Goal: Task Accomplishment & Management: Use online tool/utility

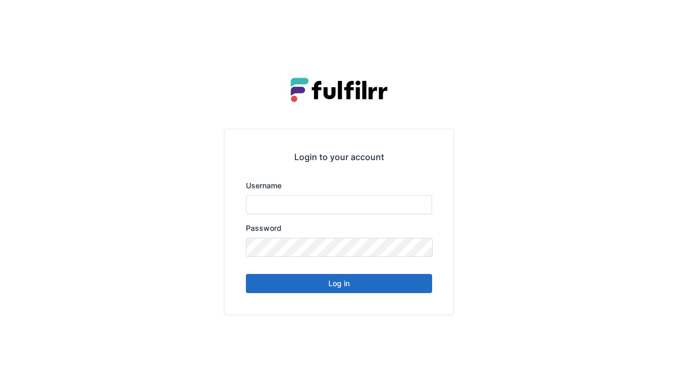
type input "******"
click at [419, 282] on button "Log in" at bounding box center [339, 283] width 186 height 19
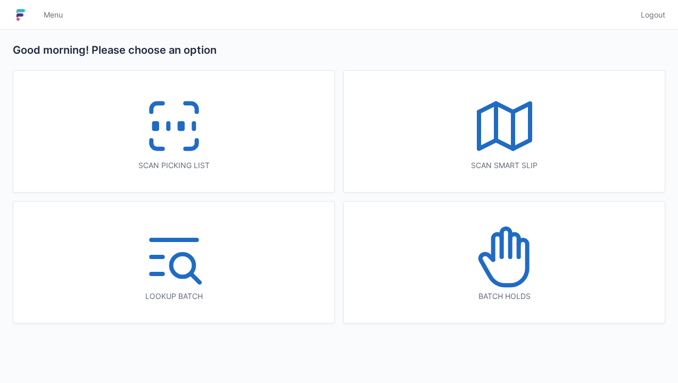
click at [516, 273] on icon at bounding box center [504, 257] width 68 height 68
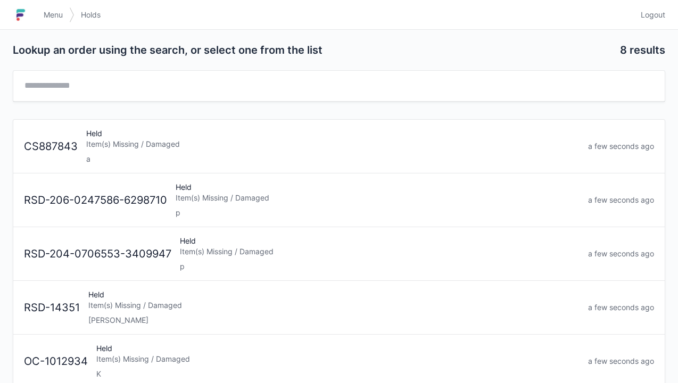
click at [252, 146] on div "Item(s) Missing / Damaged" at bounding box center [332, 144] width 493 height 11
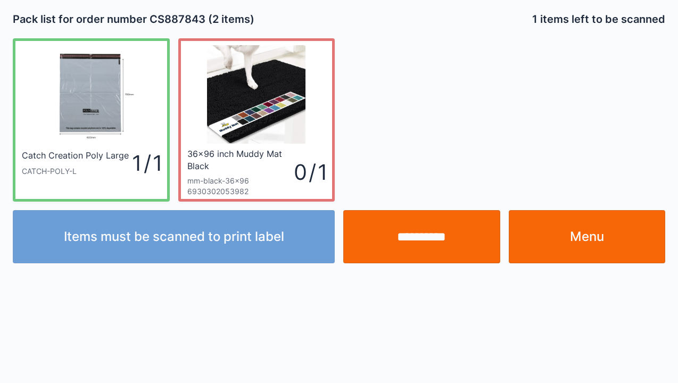
click at [588, 241] on link "Menu" at bounding box center [586, 236] width 157 height 53
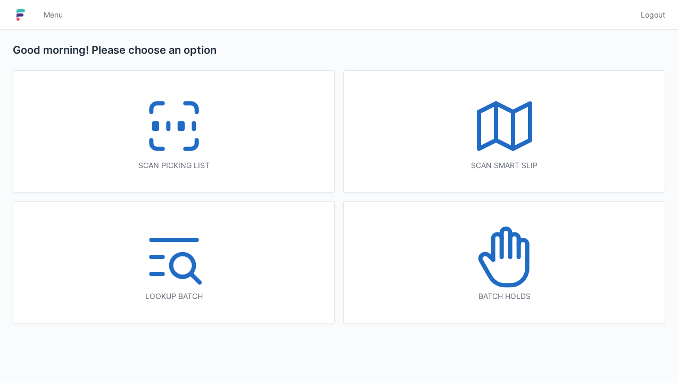
click at [199, 128] on icon at bounding box center [174, 126] width 68 height 68
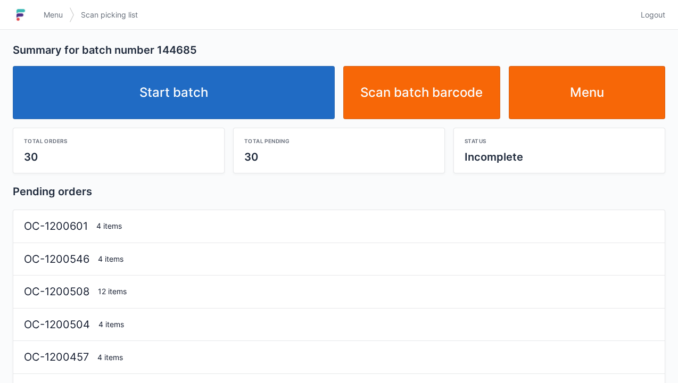
click at [284, 89] on link "Start batch" at bounding box center [174, 92] width 322 height 53
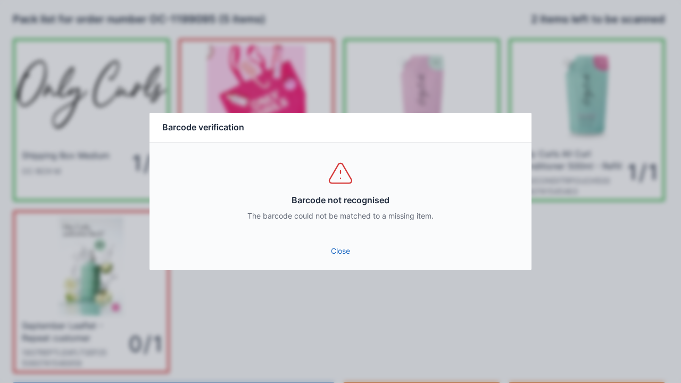
click at [348, 243] on link "Close" at bounding box center [340, 250] width 365 height 19
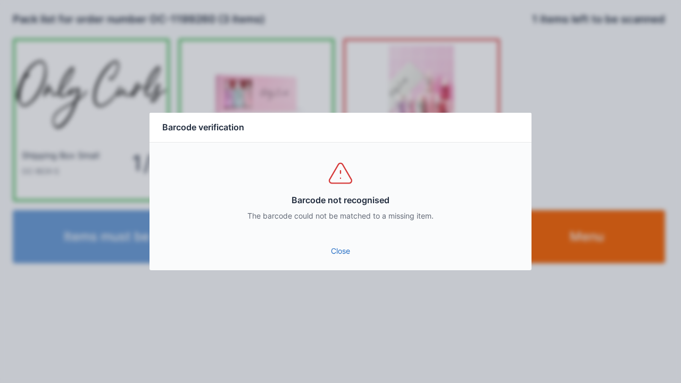
click at [339, 249] on link "Close" at bounding box center [340, 250] width 365 height 19
click at [351, 251] on link "Close" at bounding box center [340, 250] width 365 height 19
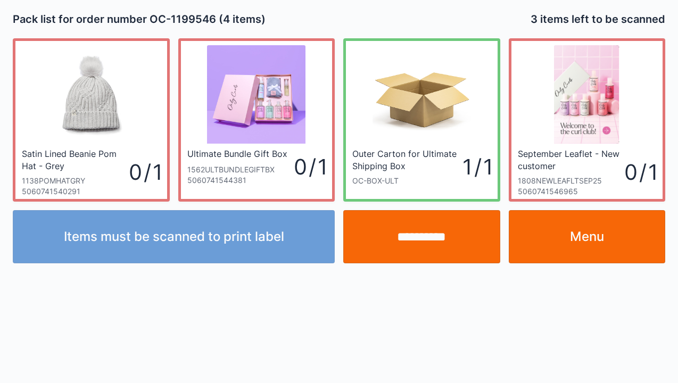
click at [423, 243] on input "**********" at bounding box center [421, 236] width 157 height 53
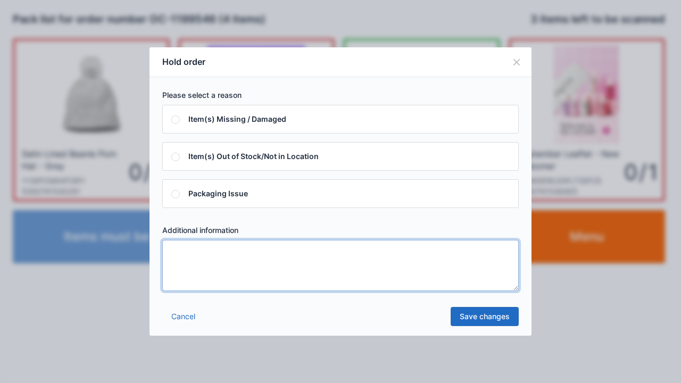
click at [240, 276] on textarea at bounding box center [340, 265] width 356 height 51
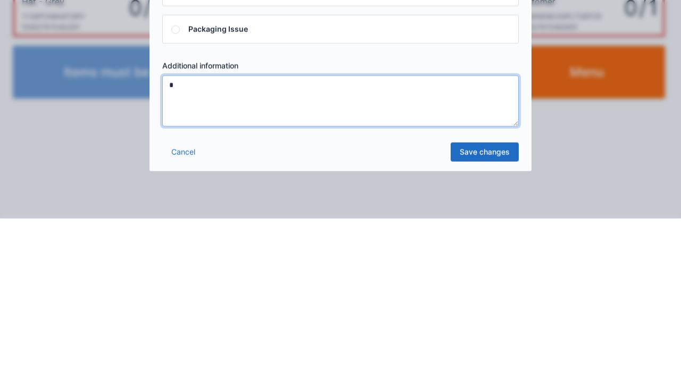
type textarea "*"
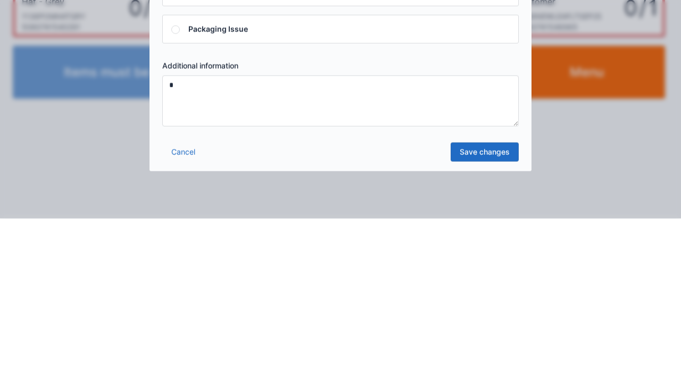
click at [495, 323] on link "Save changes" at bounding box center [485, 316] width 68 height 19
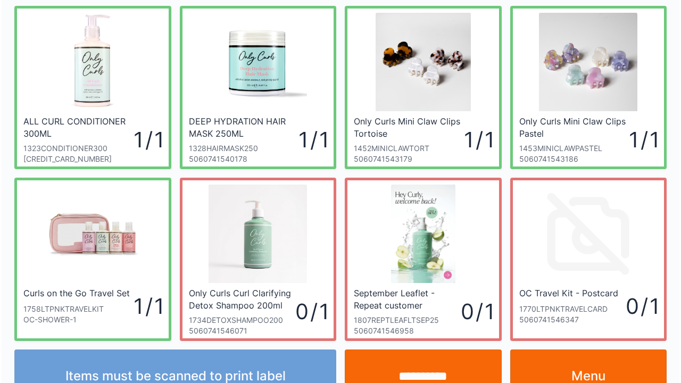
scroll to position [234, 0]
